Goal: Task Accomplishment & Management: Manage account settings

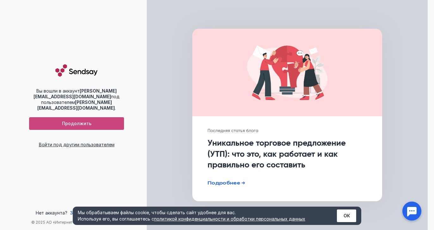
click at [78, 121] on span "Продолжить" at bounding box center [76, 123] width 29 height 5
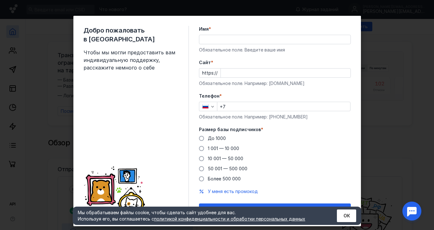
scroll to position [12, 0]
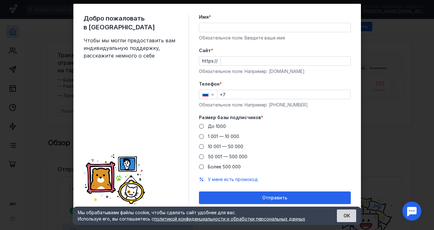
click at [349, 217] on button "ОК" at bounding box center [346, 216] width 19 height 13
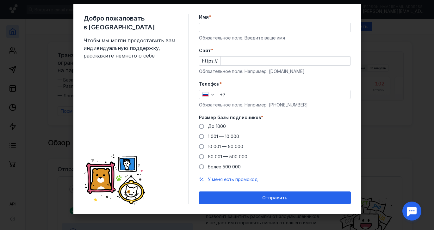
scroll to position [0, 0]
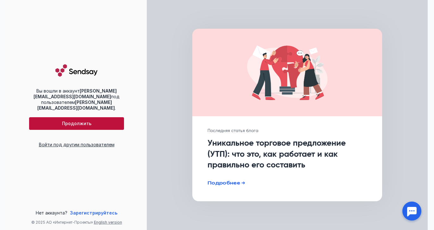
click at [78, 143] on span "Войти под другим пользователем" at bounding box center [77, 144] width 76 height 5
